Goal: Task Accomplishment & Management: Manage account settings

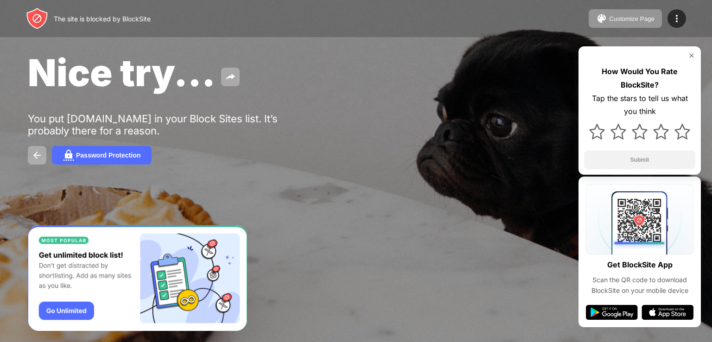
click at [694, 52] on img at bounding box center [691, 55] width 7 height 7
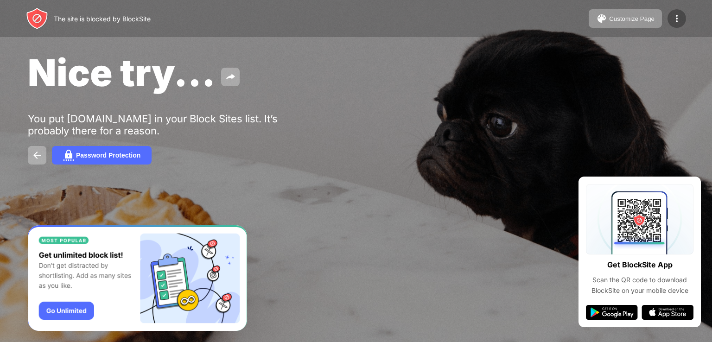
click at [681, 14] on img at bounding box center [676, 18] width 11 height 11
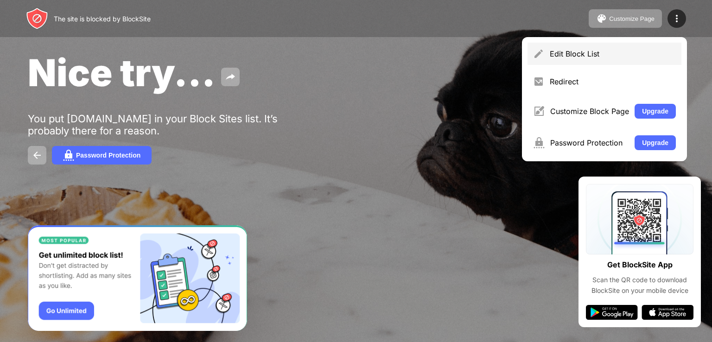
click at [594, 51] on div "Edit Block List" at bounding box center [613, 53] width 126 height 9
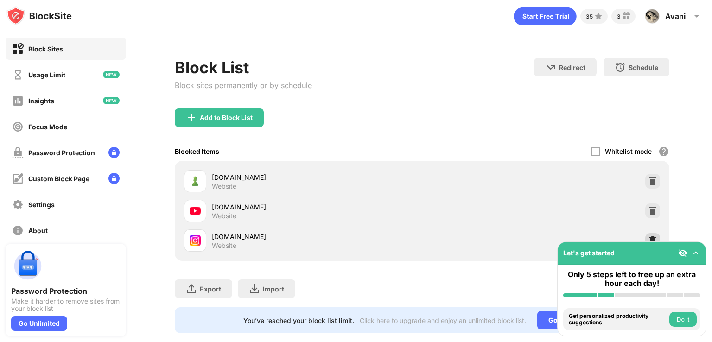
click at [648, 237] on img at bounding box center [652, 240] width 9 height 9
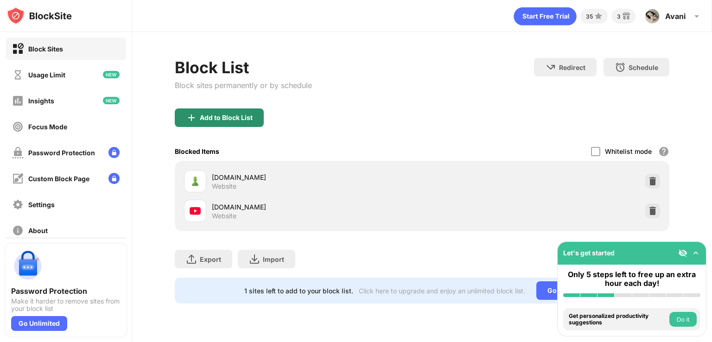
click at [206, 116] on div "Add to Block List" at bounding box center [226, 117] width 53 height 7
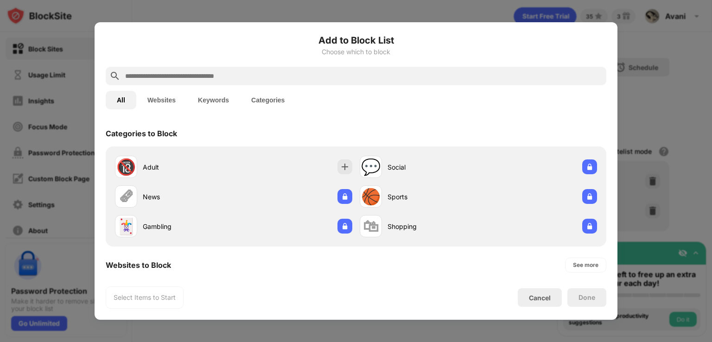
click at [213, 86] on div "All Websites Keywords Categories" at bounding box center [356, 100] width 501 height 30
click at [197, 73] on input "text" at bounding box center [363, 75] width 478 height 11
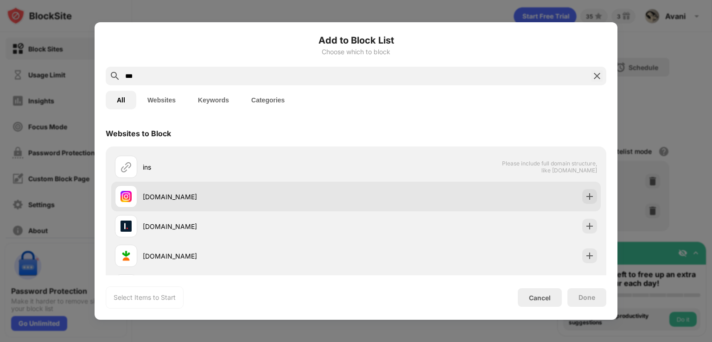
type input "***"
click at [541, 200] on div "[DOMAIN_NAME]" at bounding box center [356, 197] width 490 height 30
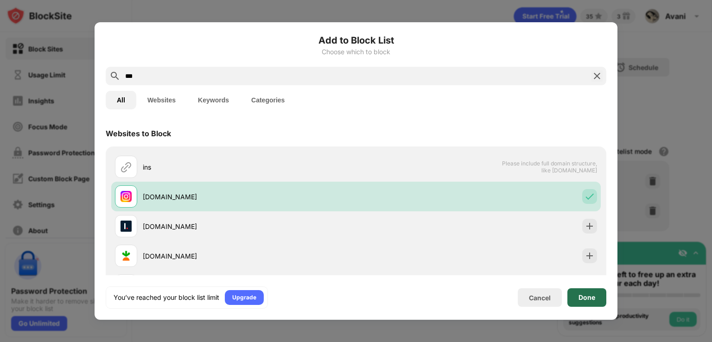
click at [582, 294] on div "Done" at bounding box center [587, 297] width 17 height 7
